Goal: Find specific page/section: Find specific page/section

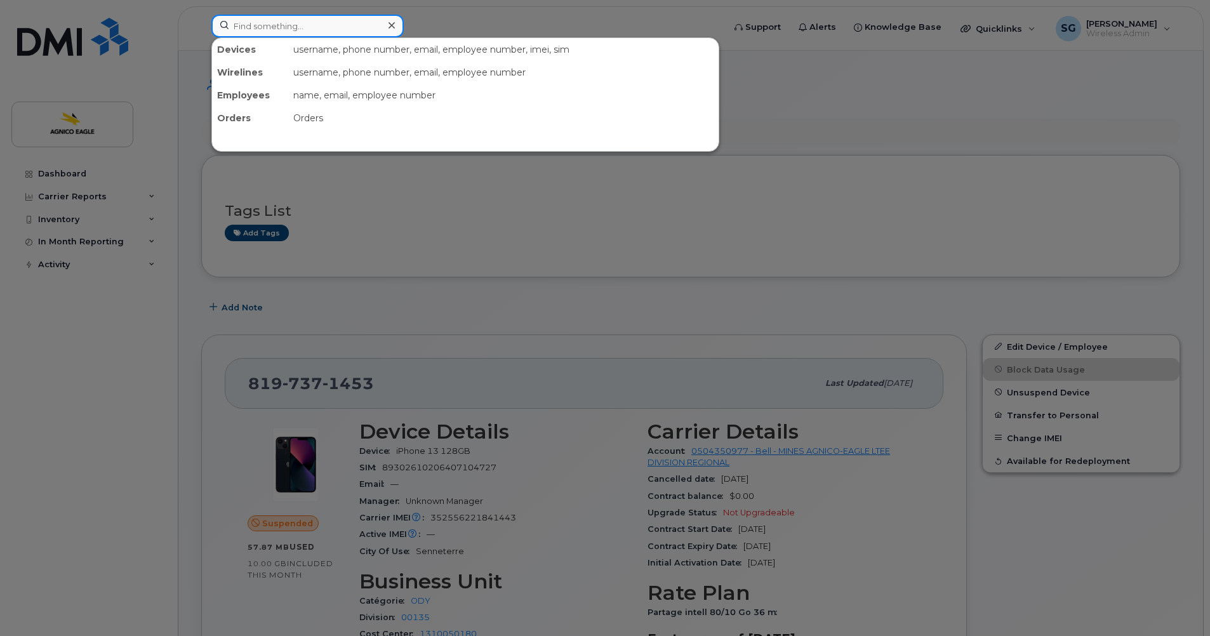
click at [342, 30] on input at bounding box center [307, 26] width 192 height 23
paste input "[PERSON_NAME]"
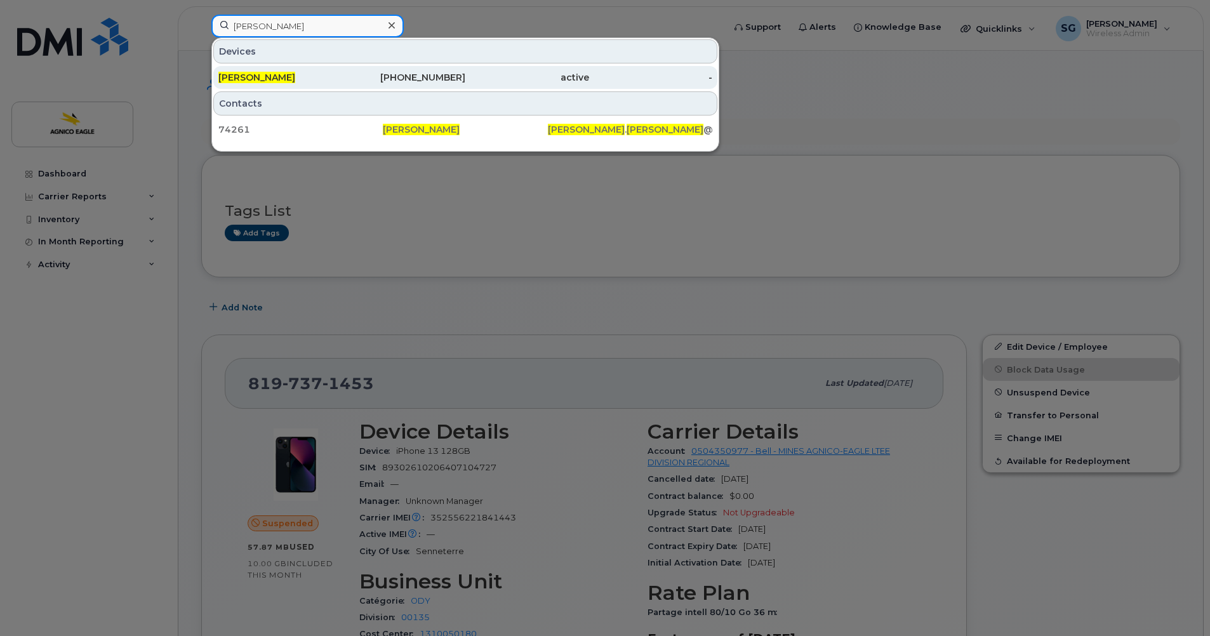
type input "[PERSON_NAME]"
drag, startPoint x: 274, startPoint y: 72, endPoint x: 310, endPoint y: 79, distance: 36.9
click at [274, 72] on span "[PERSON_NAME]" at bounding box center [256, 77] width 77 height 11
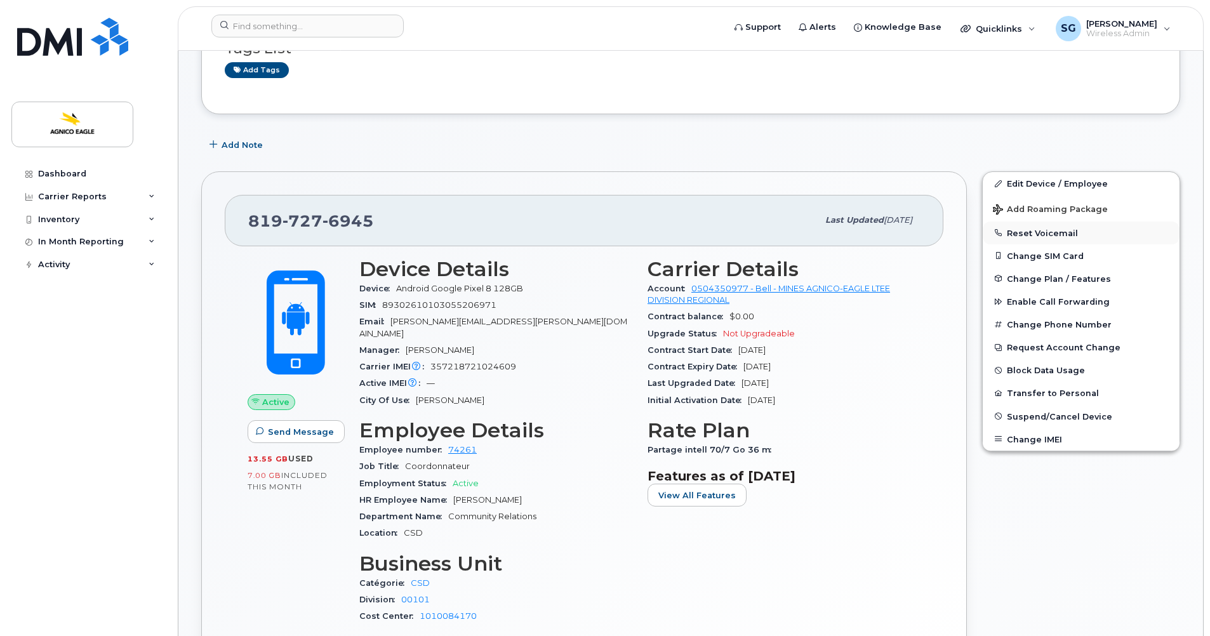
scroll to position [127, 0]
click at [41, 352] on div "Dashboard Carrier Reports Monthly Billing Roaming Reports Suspended Devices Sus…" at bounding box center [89, 390] width 157 height 455
